Goal: Task Accomplishment & Management: Use online tool/utility

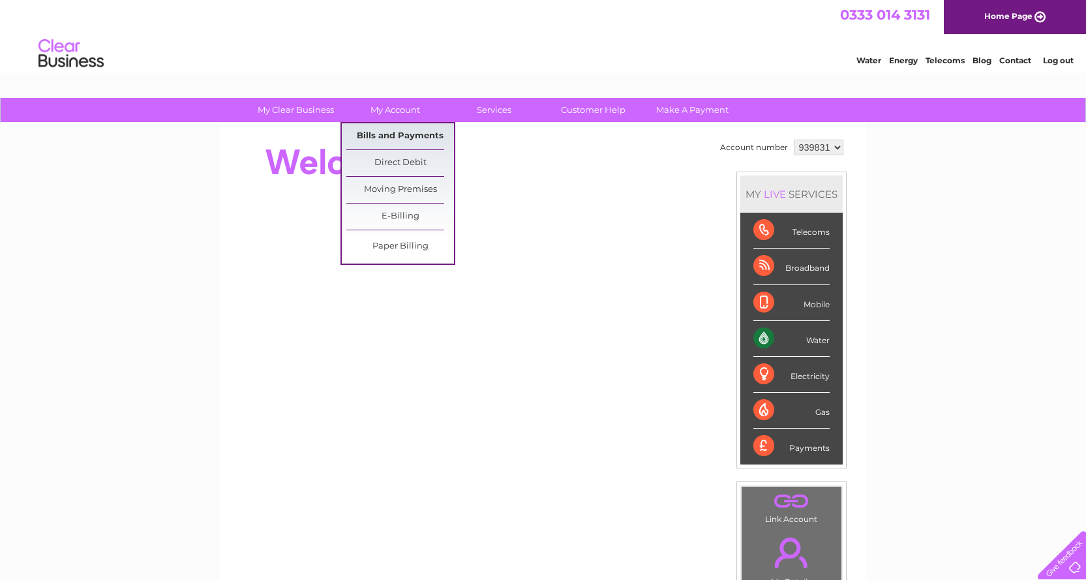
click at [406, 129] on link "Bills and Payments" at bounding box center [400, 136] width 108 height 26
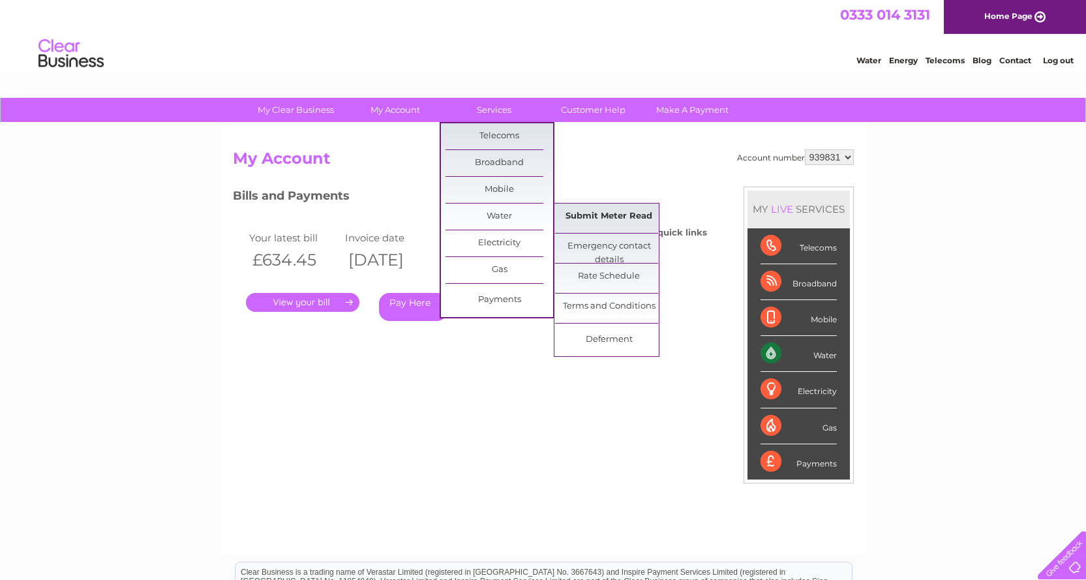
click at [584, 208] on link "Submit Meter Read" at bounding box center [609, 216] width 108 height 26
click at [599, 217] on link "Submit Meter Read" at bounding box center [609, 216] width 108 height 26
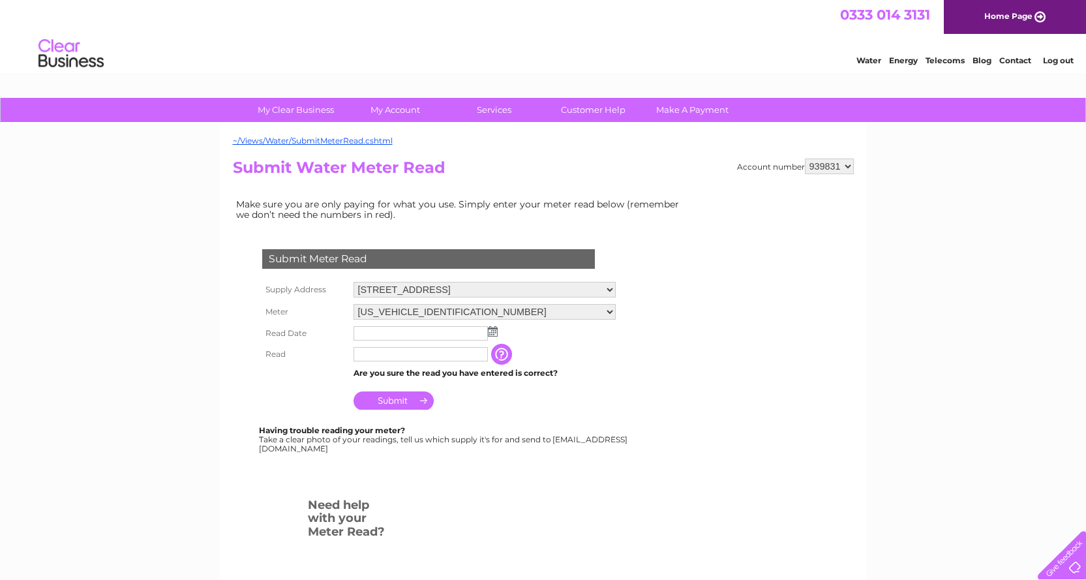
click at [491, 333] on img at bounding box center [493, 331] width 10 height 10
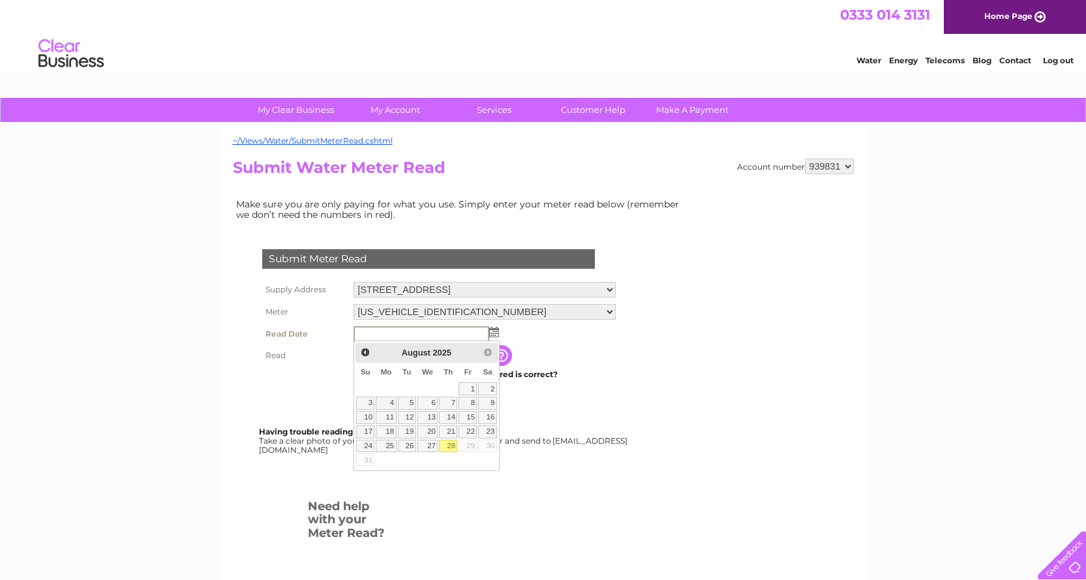
click at [449, 446] on link "28" at bounding box center [448, 446] width 18 height 13
type input "[DATE]"
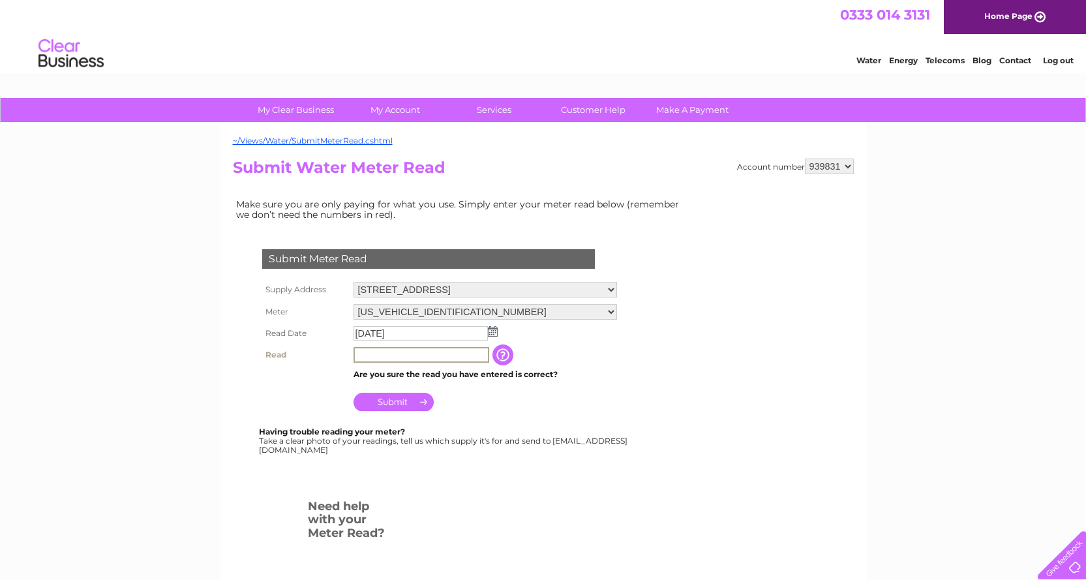
click at [430, 353] on input "text" at bounding box center [422, 355] width 136 height 16
type input "5"
type input "00550"
click at [401, 402] on input "Submit" at bounding box center [394, 402] width 80 height 18
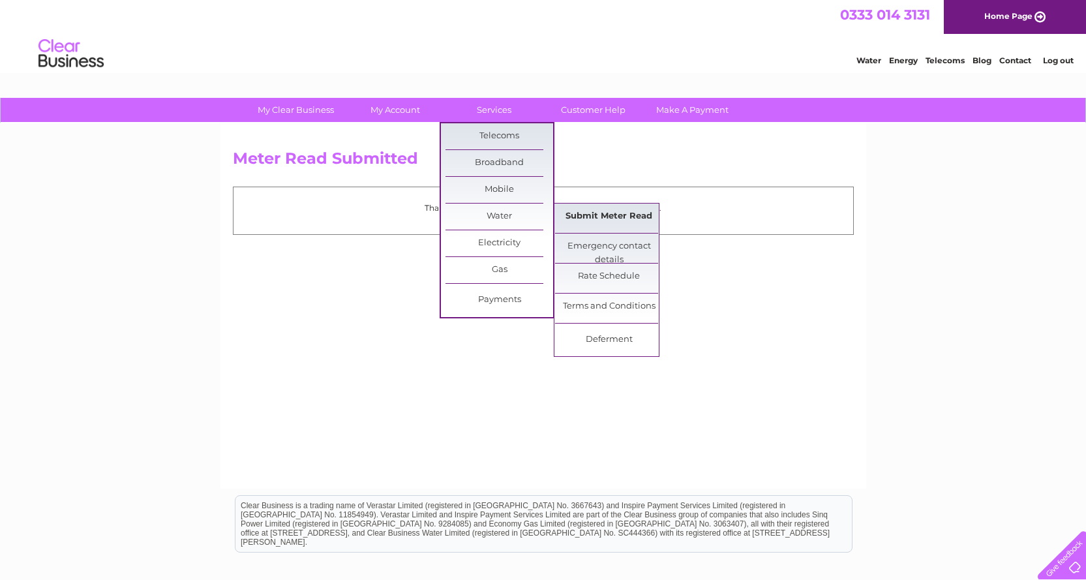
click at [598, 218] on link "Submit Meter Read" at bounding box center [609, 216] width 108 height 26
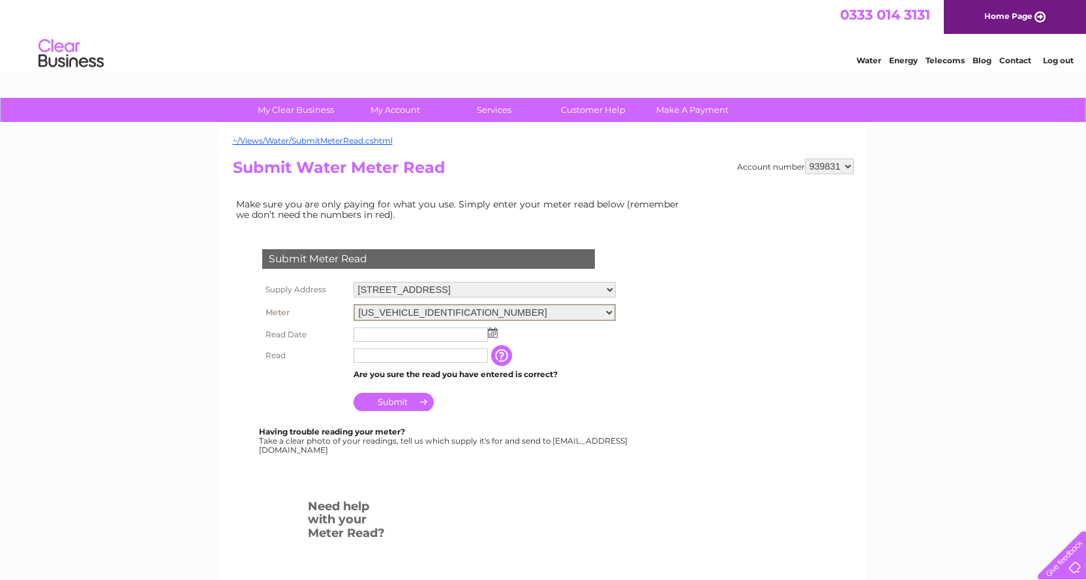
click at [605, 309] on select "06ELSTER18M430573 06ELSTER23M107443 08ELSTER-X07A091425" at bounding box center [485, 312] width 262 height 17
select select "429027"
click at [354, 304] on select "06ELSTER18M430573 06ELSTER23M107443 08ELSTER-X07A091425" at bounding box center [485, 312] width 262 height 17
drag, startPoint x: 0, startPoint y: 0, endPoint x: 447, endPoint y: 330, distance: 556.0
click at [447, 330] on input "text" at bounding box center [421, 333] width 134 height 14
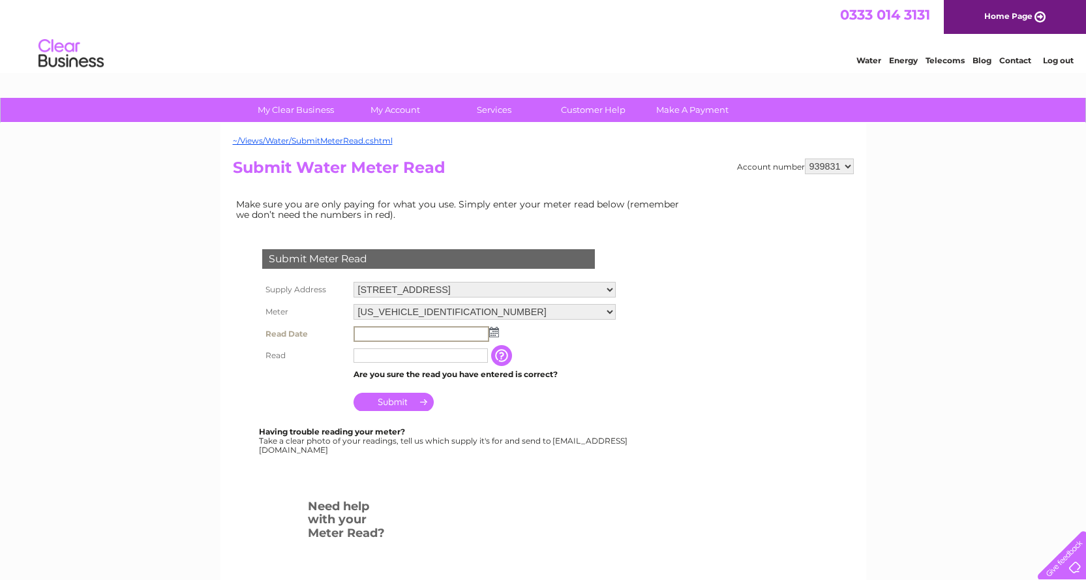
click at [404, 337] on input "text" at bounding box center [422, 334] width 136 height 16
click at [496, 335] on img at bounding box center [494, 332] width 10 height 10
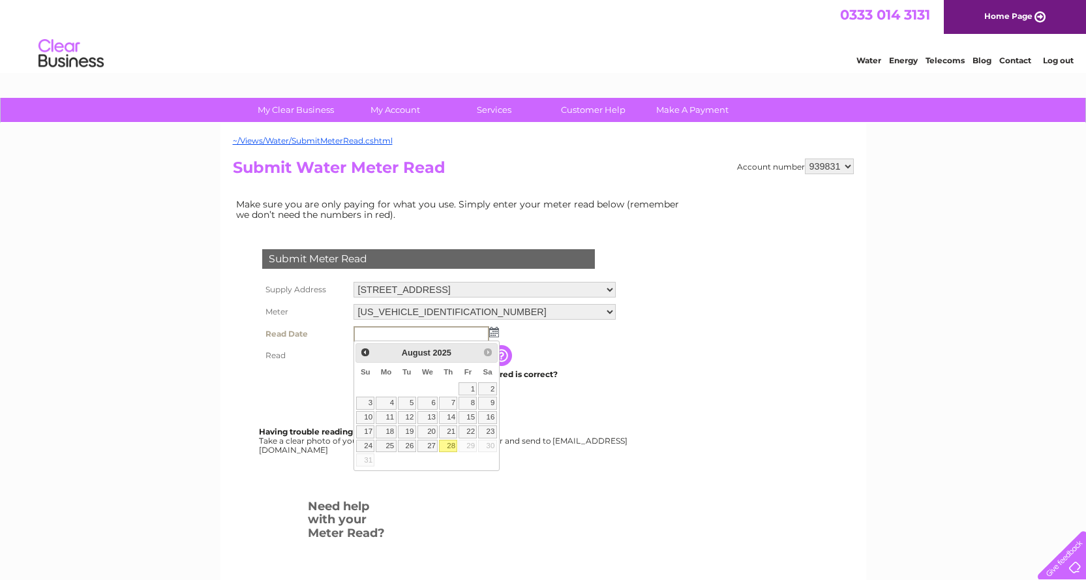
click at [451, 445] on link "28" at bounding box center [448, 446] width 18 height 13
type input "2025/08/28"
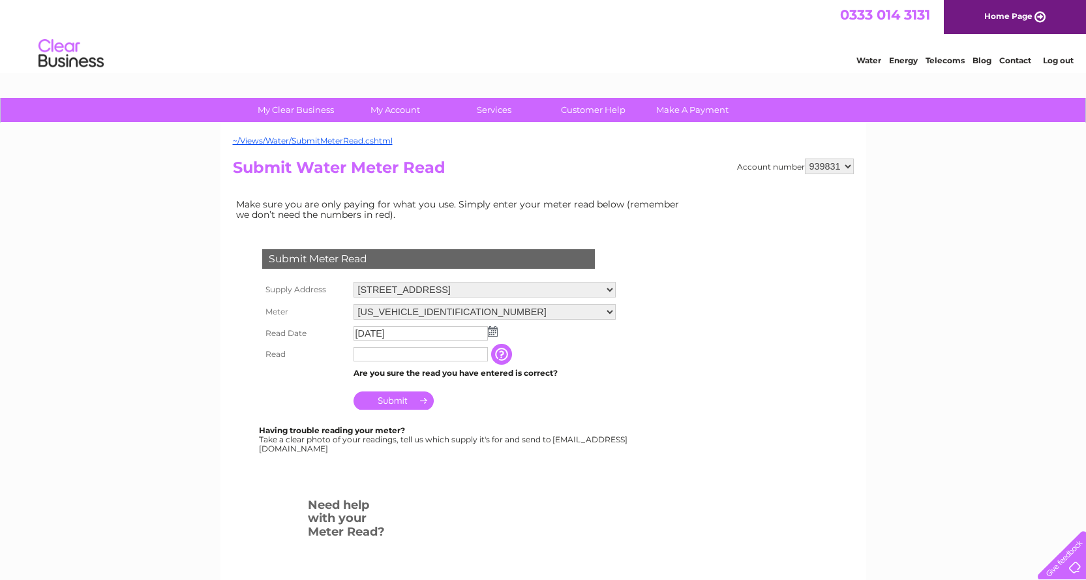
click at [416, 356] on input "text" at bounding box center [421, 354] width 134 height 14
type input "3"
type input "00339"
click at [380, 402] on input "Submit" at bounding box center [394, 402] width 80 height 18
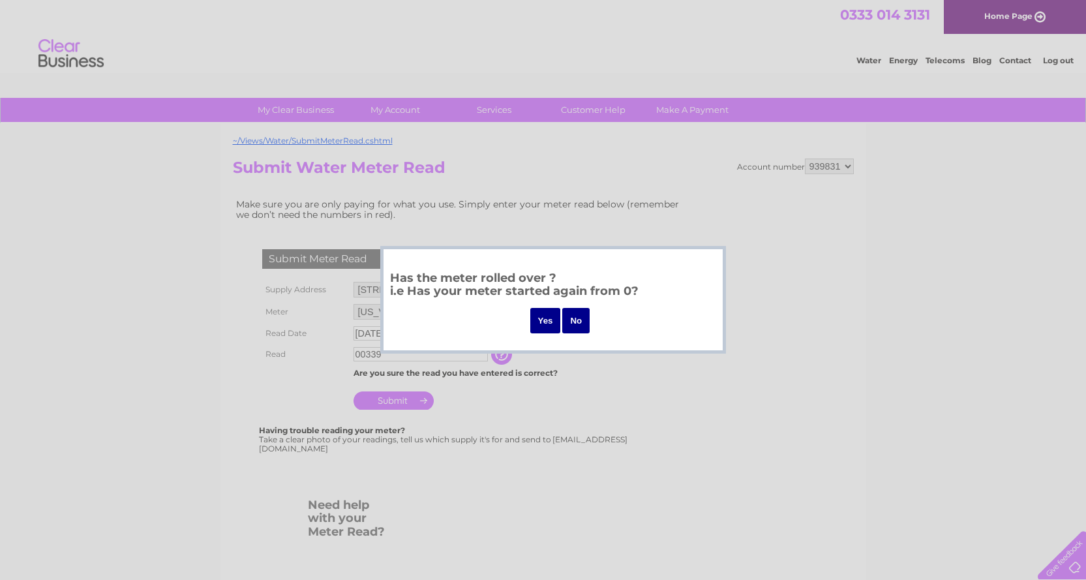
click at [573, 323] on input "No" at bounding box center [575, 320] width 27 height 25
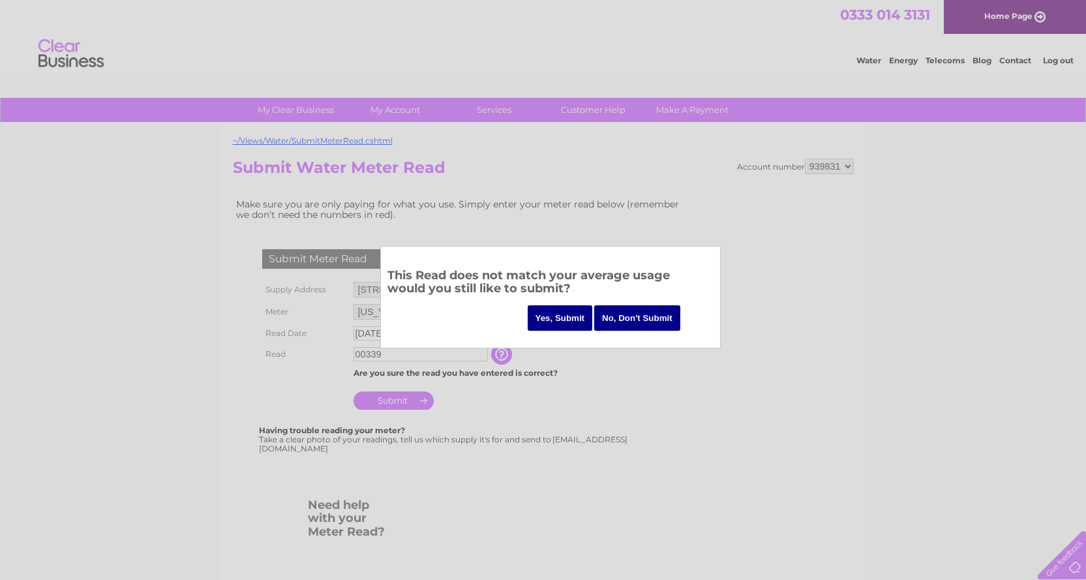
click at [573, 323] on input "Yes, Submit" at bounding box center [560, 317] width 65 height 25
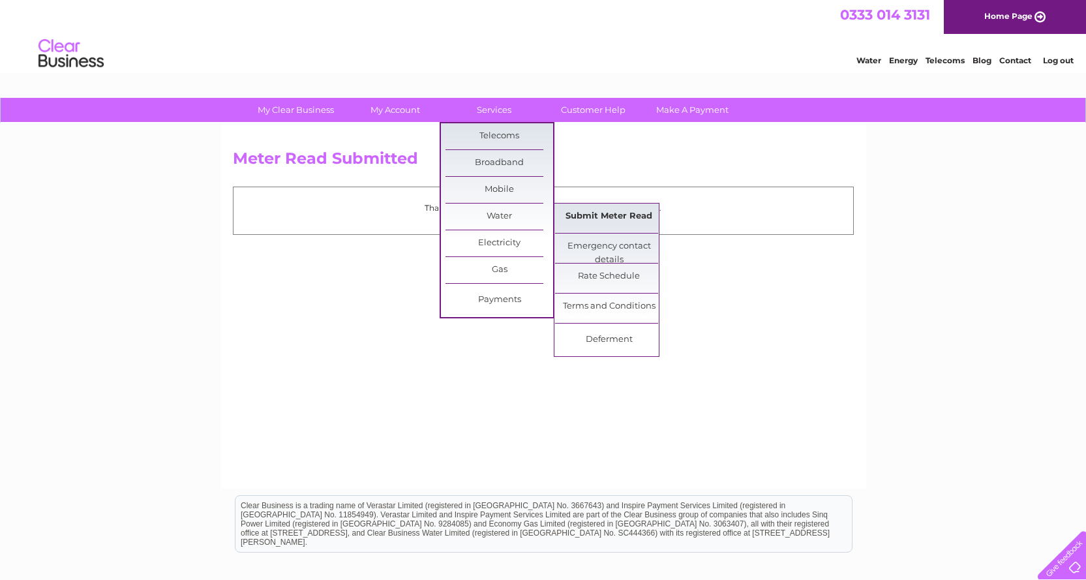
click at [612, 220] on link "Submit Meter Read" at bounding box center [609, 216] width 108 height 26
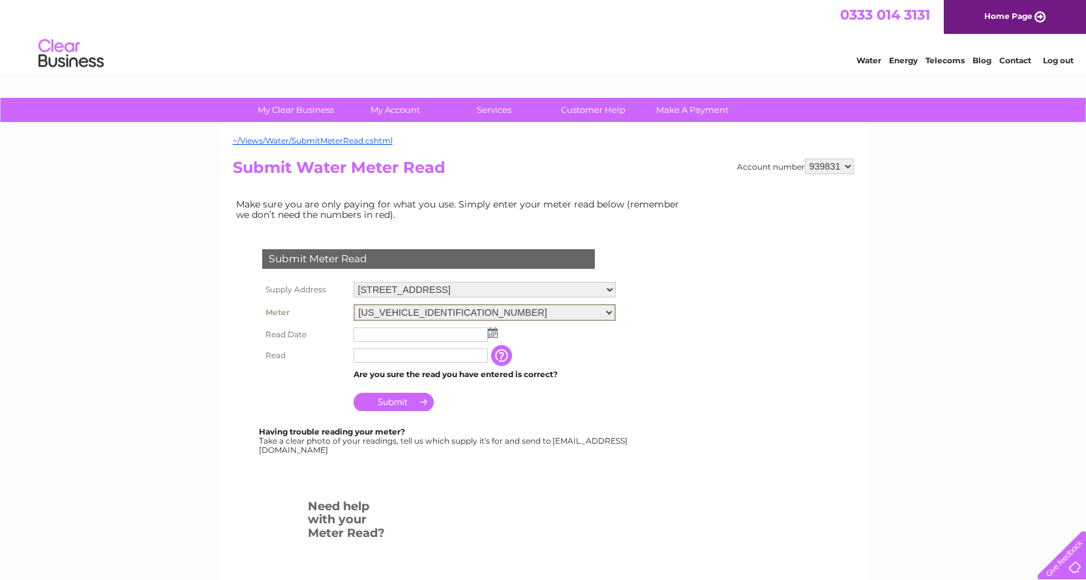
click at [609, 314] on select "06ELSTER18M430573 06ELSTER23M107443 08ELSTER-X07A091425" at bounding box center [485, 312] width 262 height 17
select select "429028"
click at [354, 304] on select "06ELSTER18M430573 06ELSTER23M107443 08ELSTER-X07A091425" at bounding box center [485, 312] width 262 height 17
click at [444, 328] on input "text" at bounding box center [421, 333] width 134 height 14
click at [491, 332] on img at bounding box center [494, 332] width 10 height 10
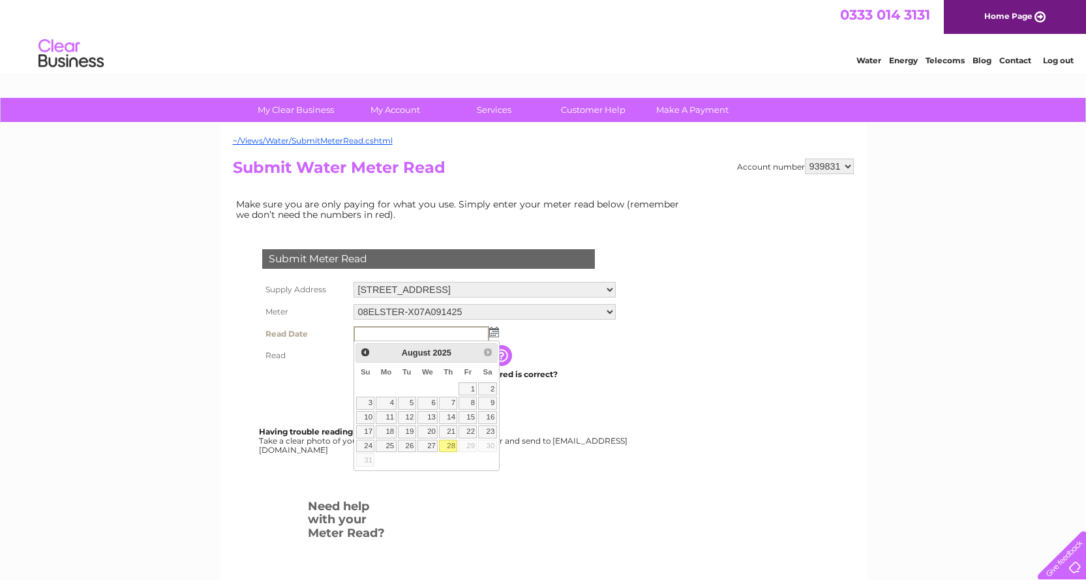
click at [451, 442] on link "28" at bounding box center [448, 446] width 18 height 13
type input "2025/08/28"
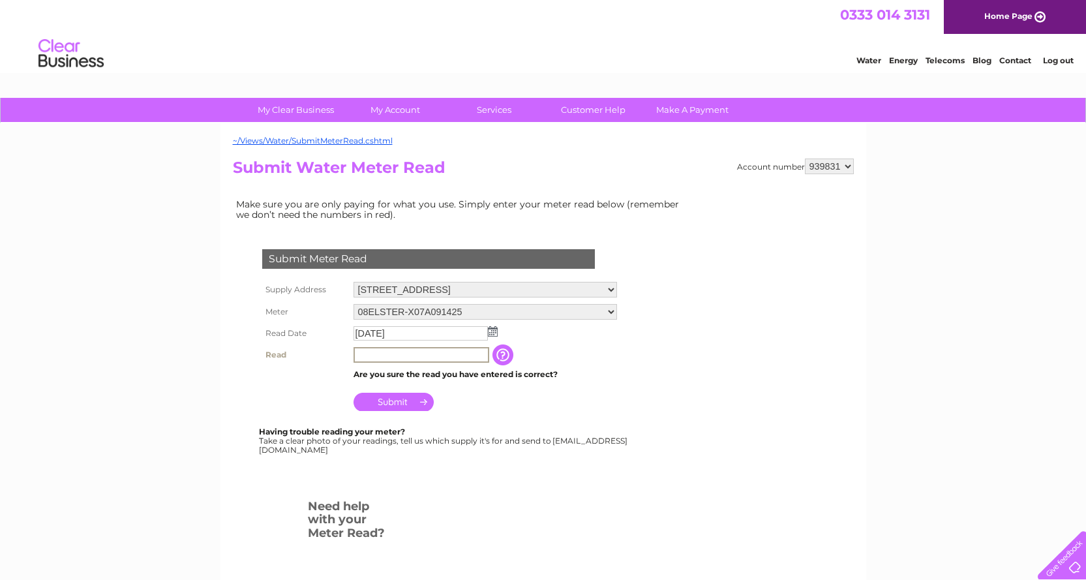
click at [432, 353] on input "text" at bounding box center [422, 355] width 136 height 16
click at [453, 352] on input "text" at bounding box center [422, 355] width 136 height 16
type input "0"
type input "2580"
click at [392, 402] on input "Submit" at bounding box center [394, 400] width 80 height 18
